Goal: Register for event/course

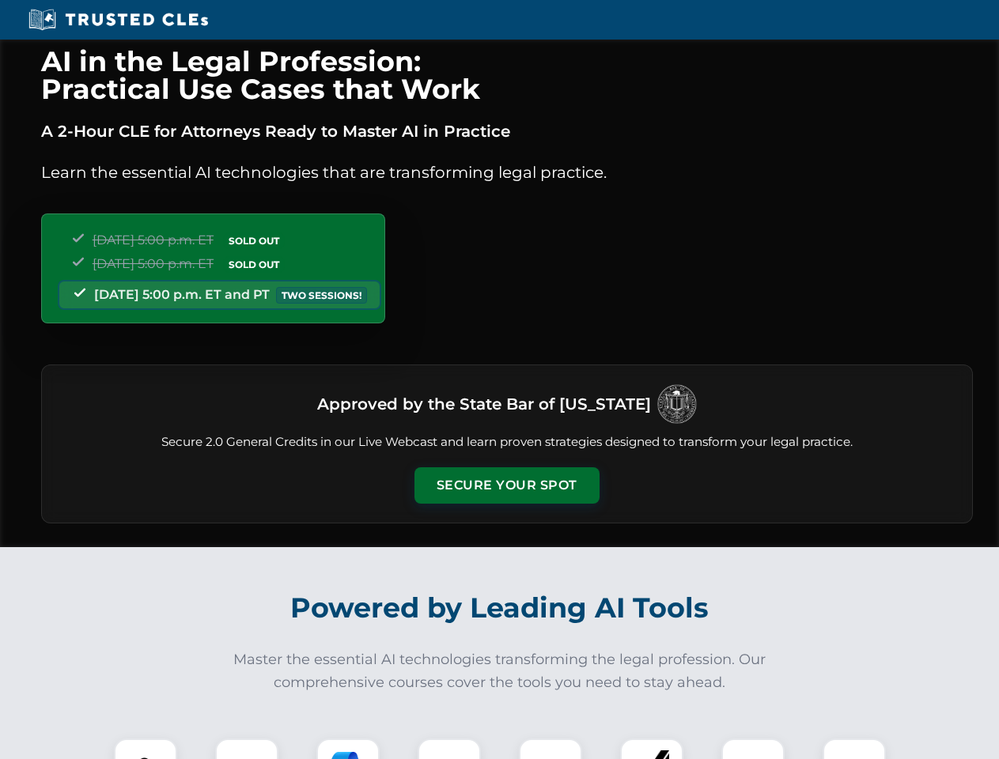
click at [506, 486] on button "Secure Your Spot" at bounding box center [507, 486] width 185 height 36
click at [146, 749] on img at bounding box center [146, 771] width 46 height 46
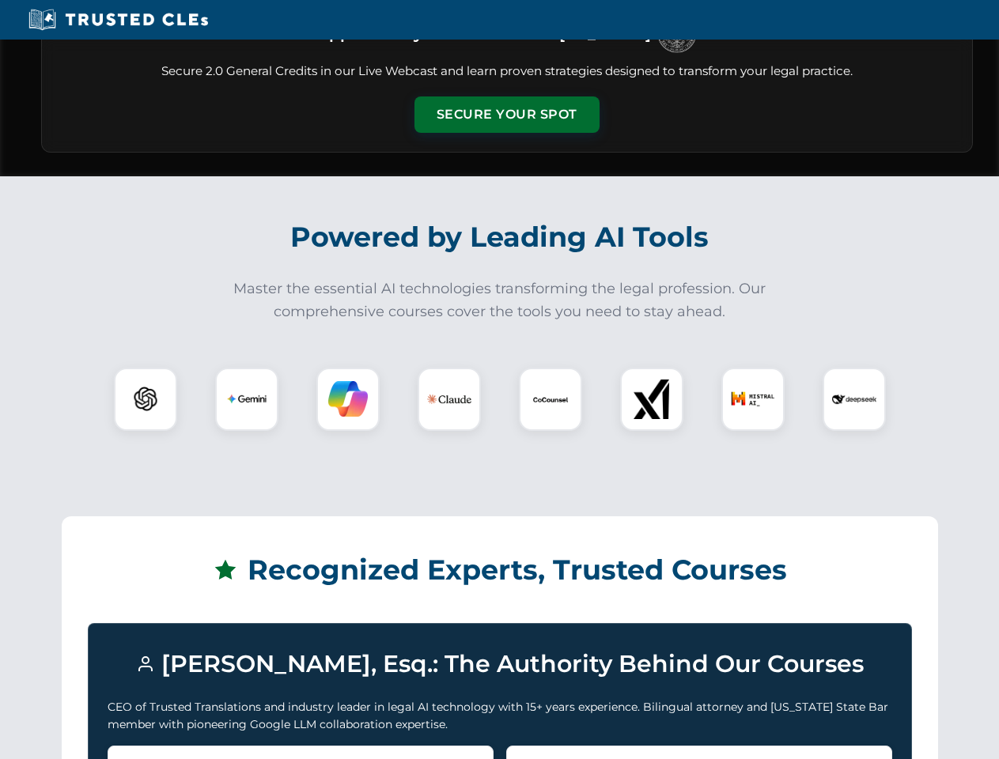
scroll to position [1371, 0]
